Goal: Transaction & Acquisition: Purchase product/service

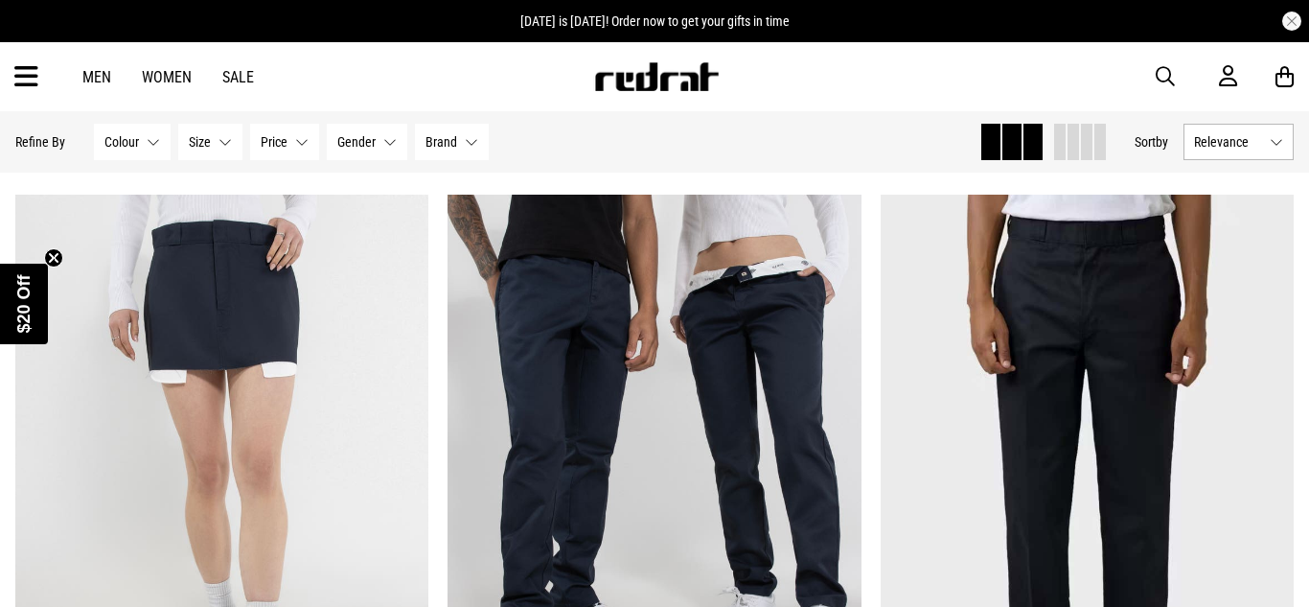
scroll to position [1592, 0]
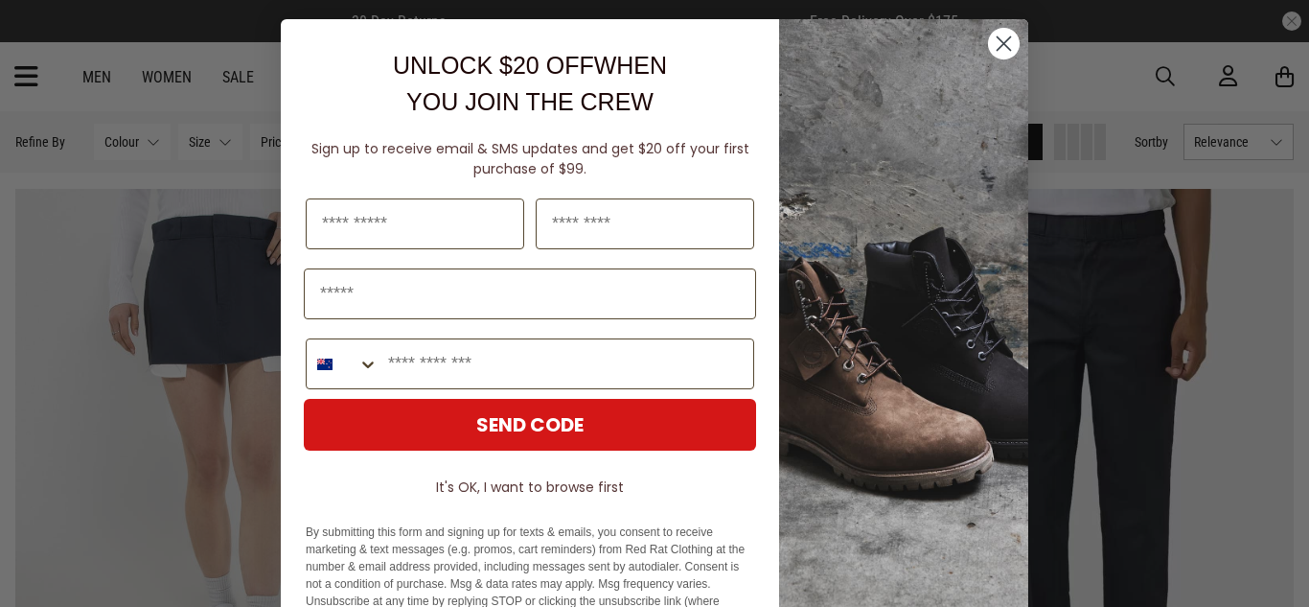
click at [998, 37] on icon "Close dialog" at bounding box center [1004, 43] width 13 height 13
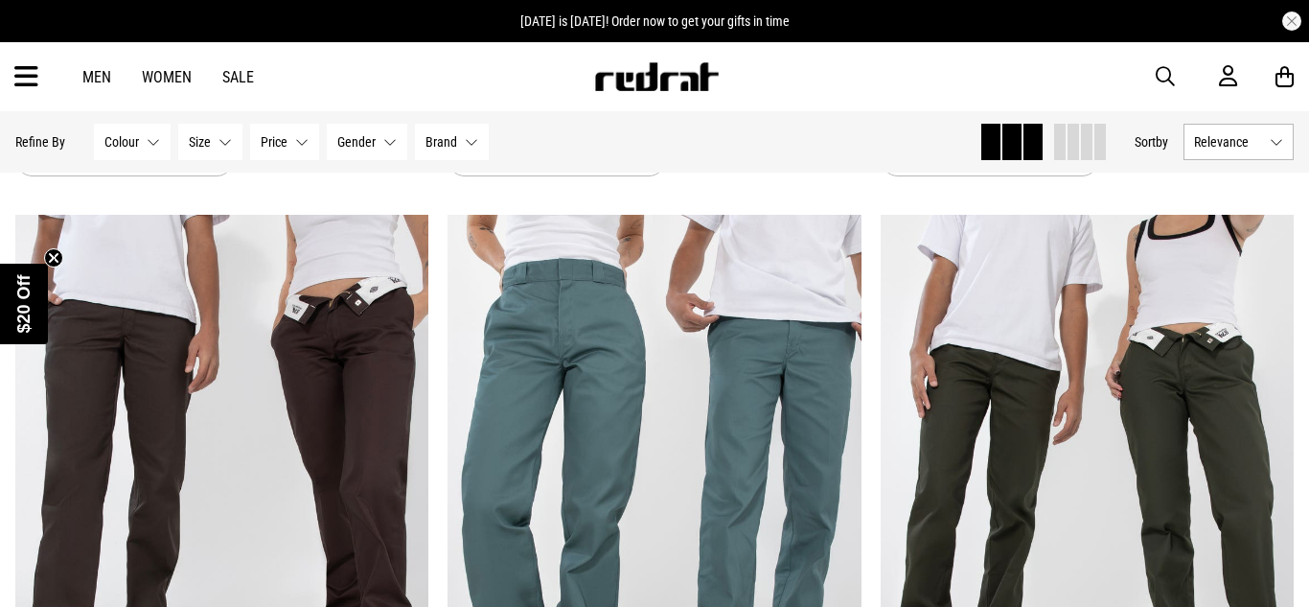
scroll to position [3219, 0]
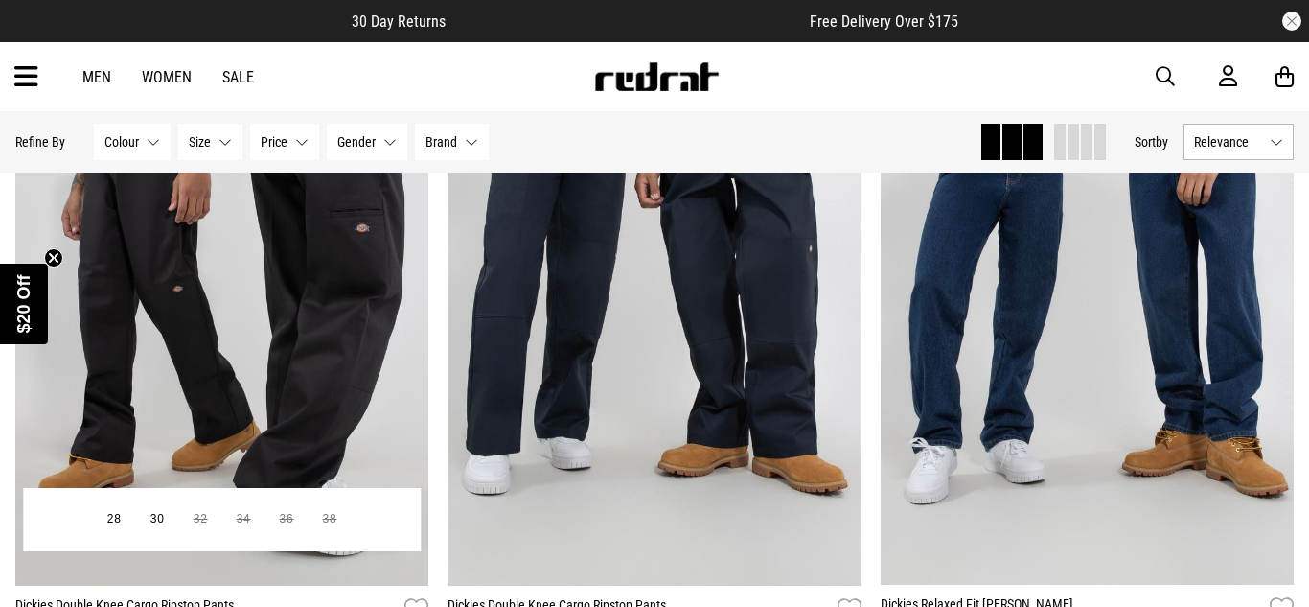
click at [228, 279] on img at bounding box center [222, 296] width 414 height 580
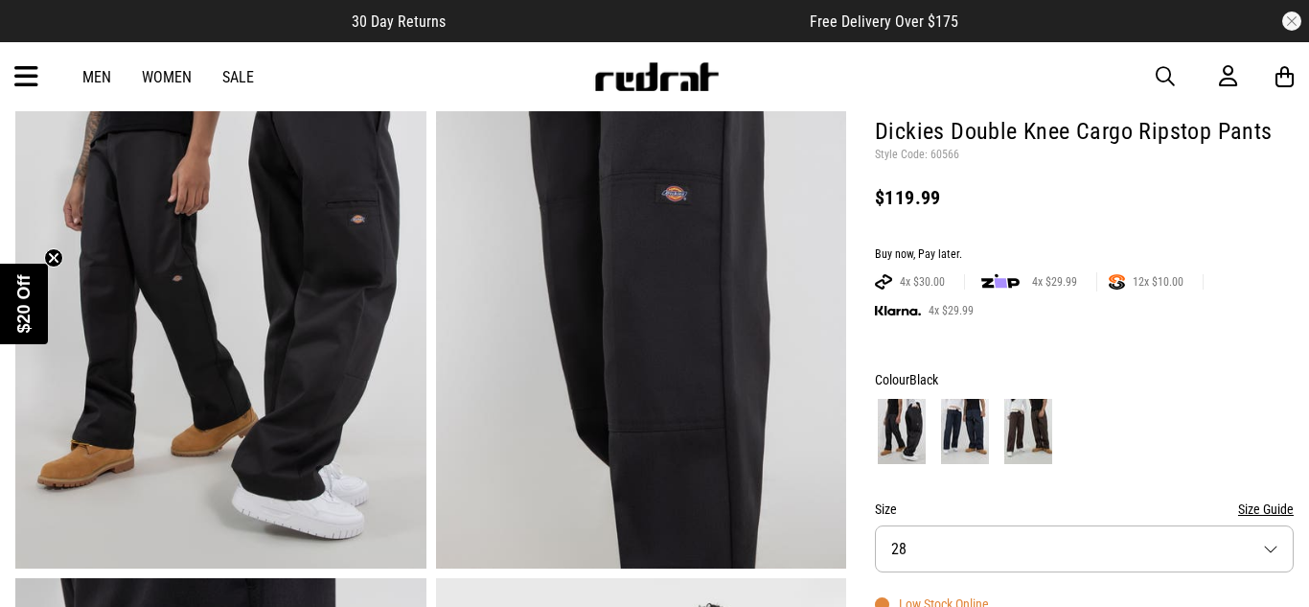
scroll to position [179, 0]
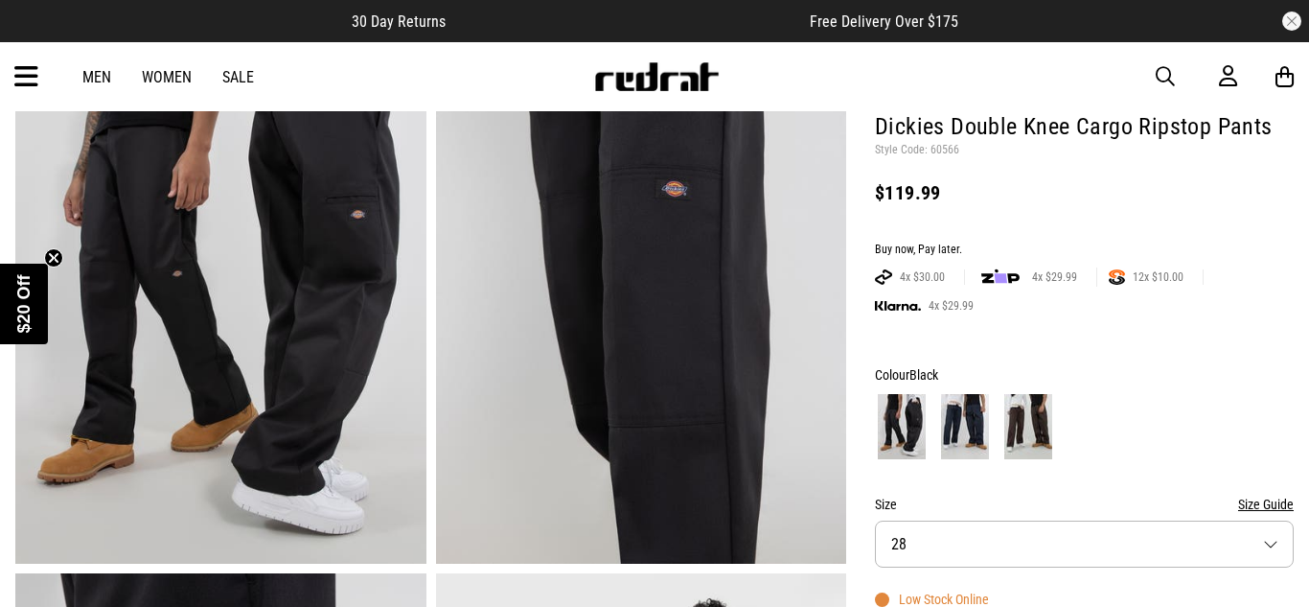
click at [958, 447] on img at bounding box center [965, 426] width 48 height 65
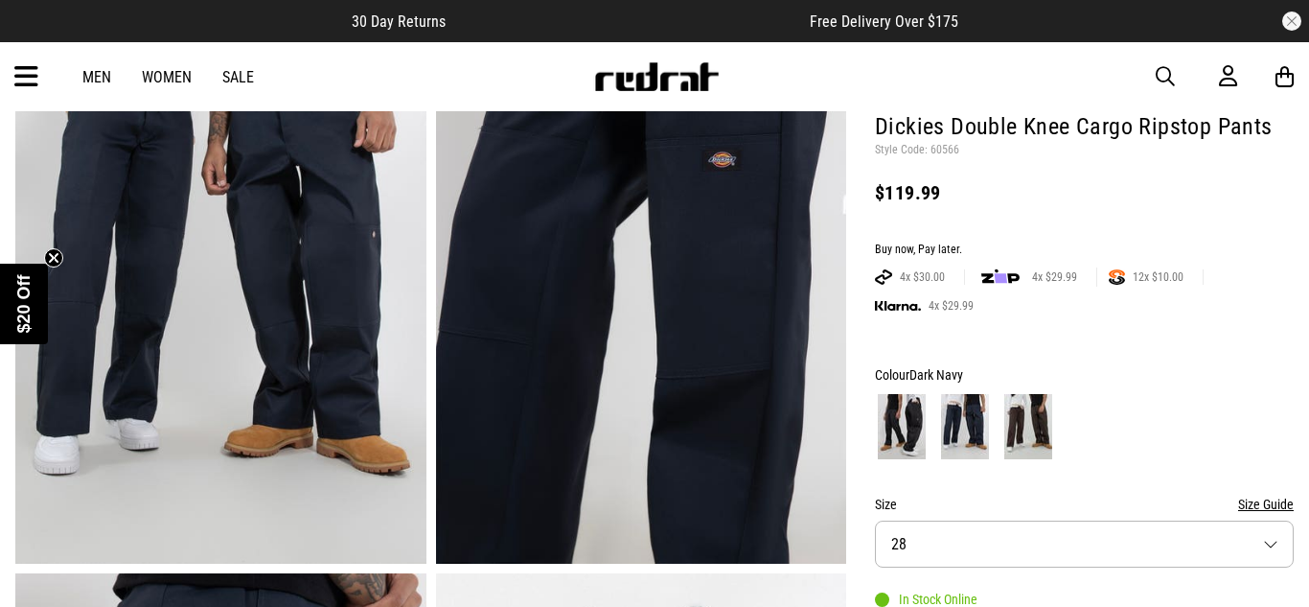
click at [1011, 432] on img at bounding box center [1028, 426] width 48 height 65
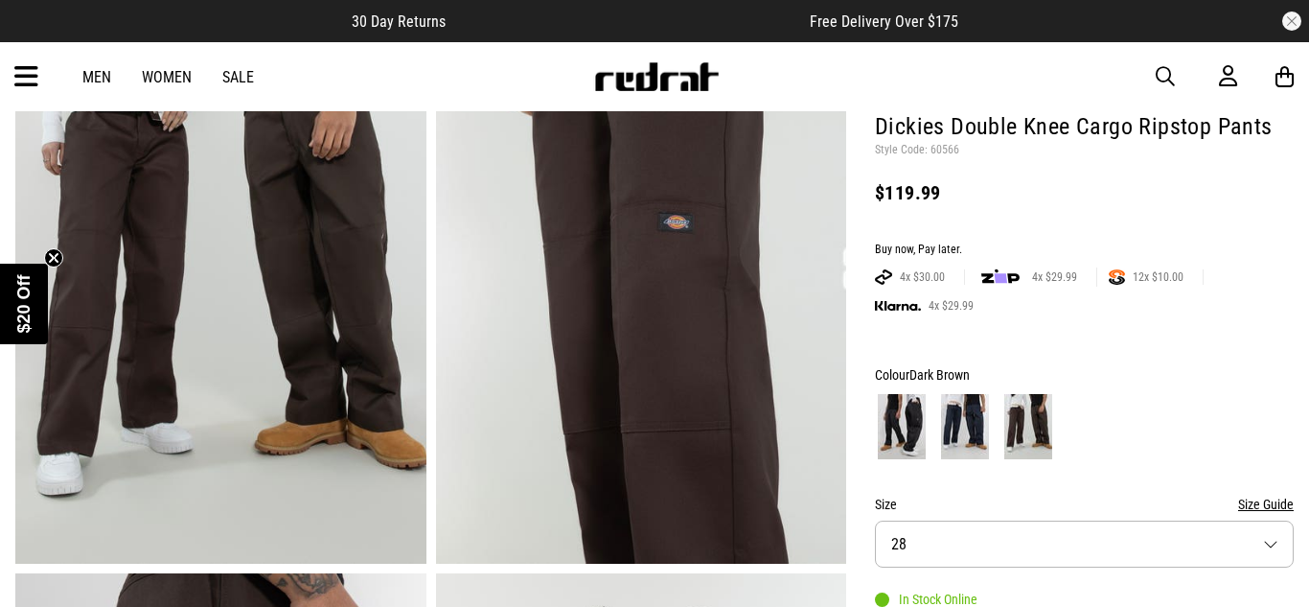
click at [908, 406] on img at bounding box center [902, 426] width 48 height 65
